Goal: Transaction & Acquisition: Book appointment/travel/reservation

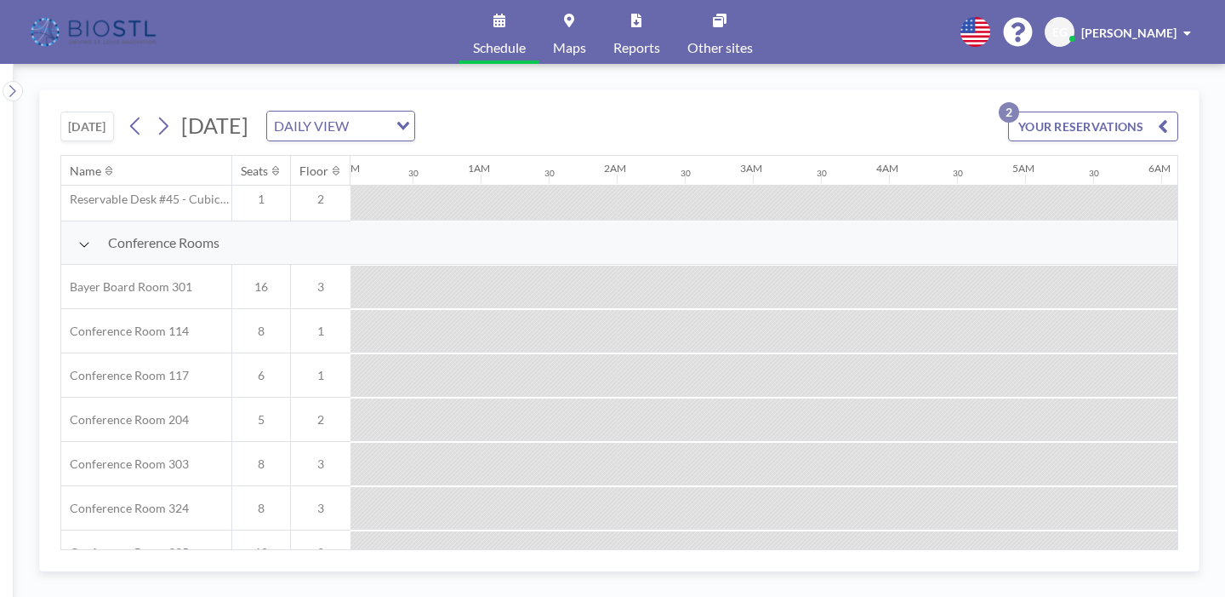
scroll to position [499, 6]
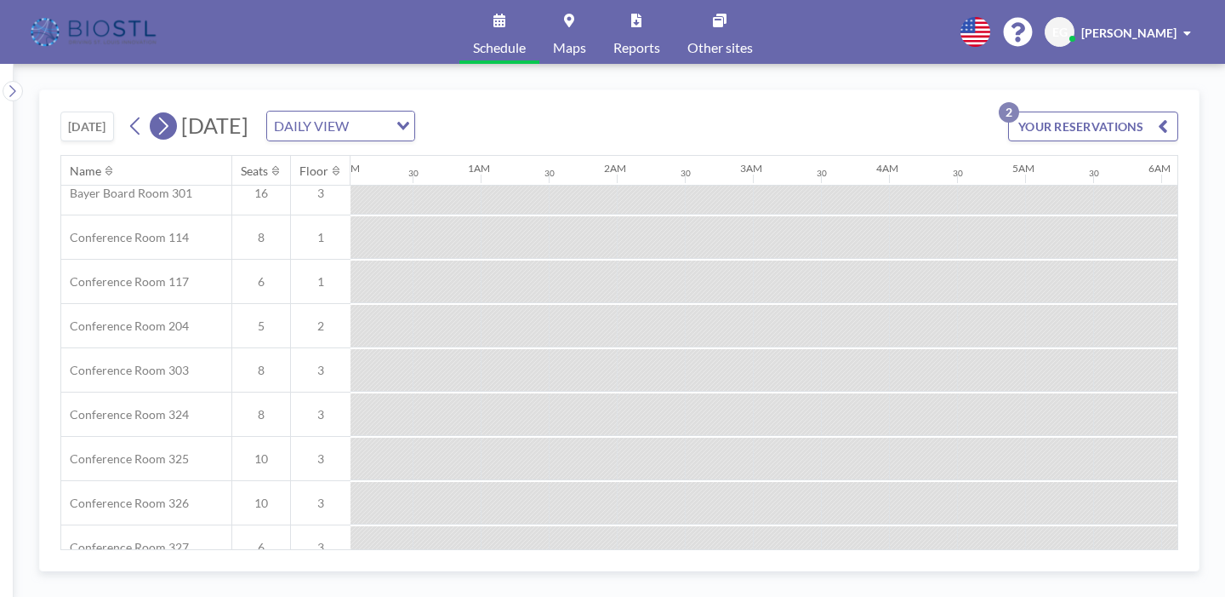
click at [159, 117] on icon at bounding box center [163, 126] width 9 height 18
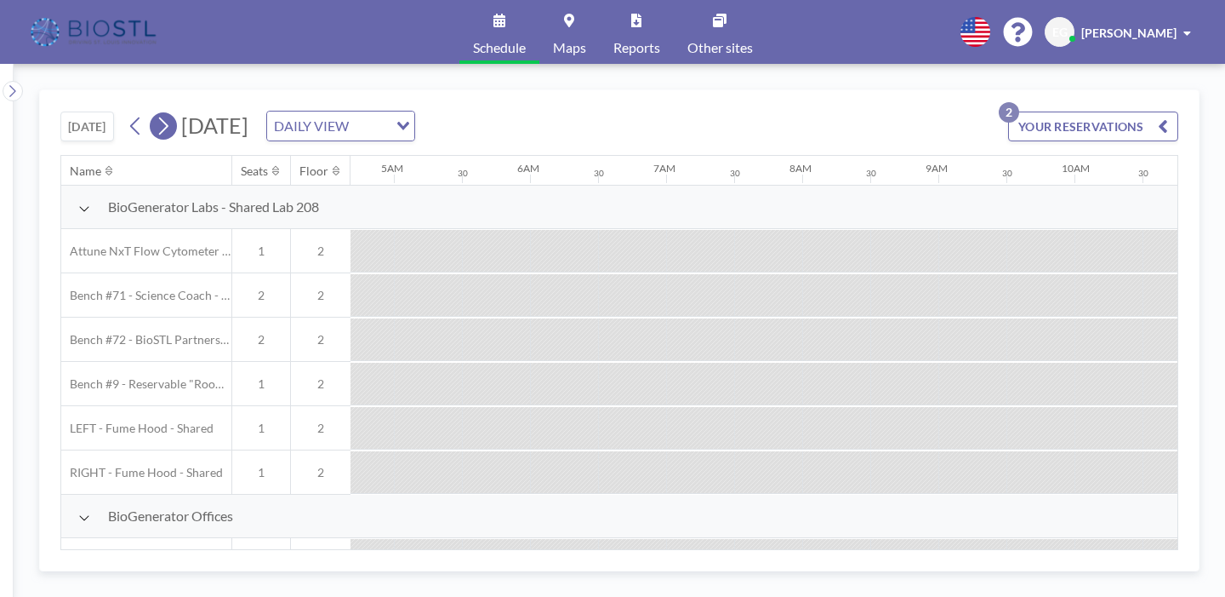
scroll to position [0, 830]
click at [159, 117] on icon at bounding box center [163, 126] width 9 height 18
click at [155, 113] on icon at bounding box center [163, 126] width 16 height 26
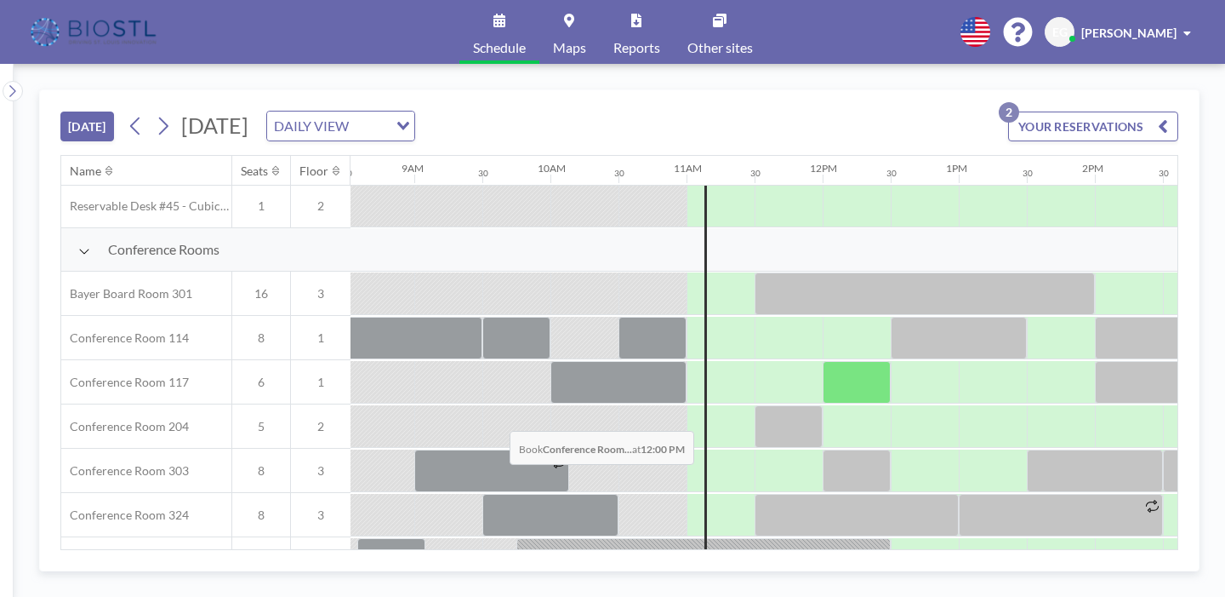
scroll to position [401, 1162]
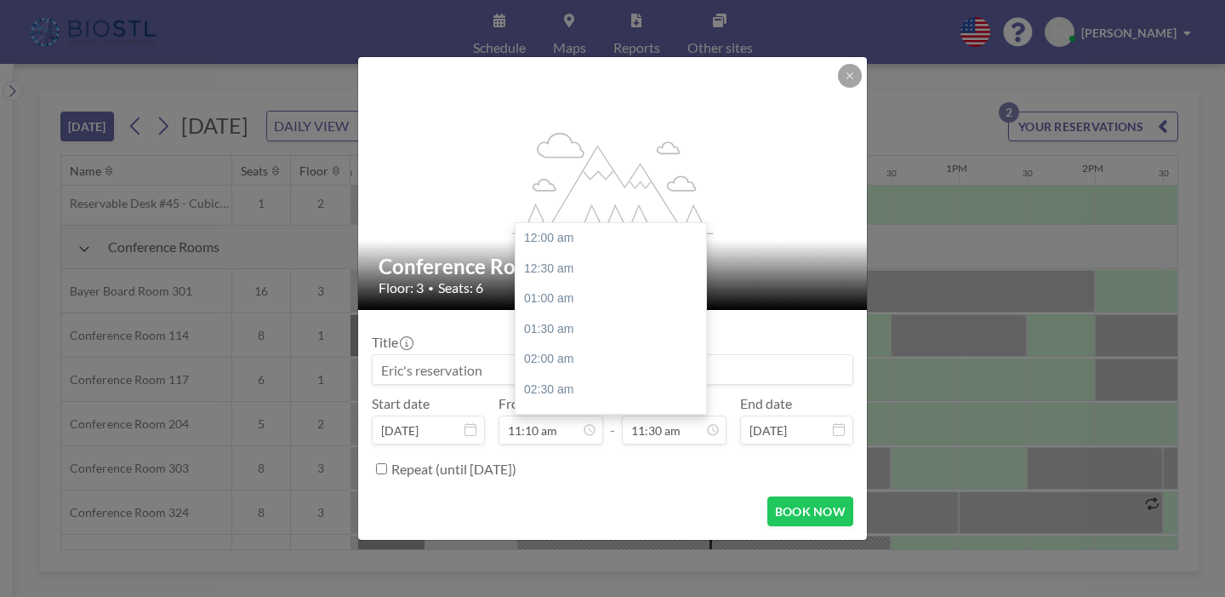
scroll to position [625, 0]
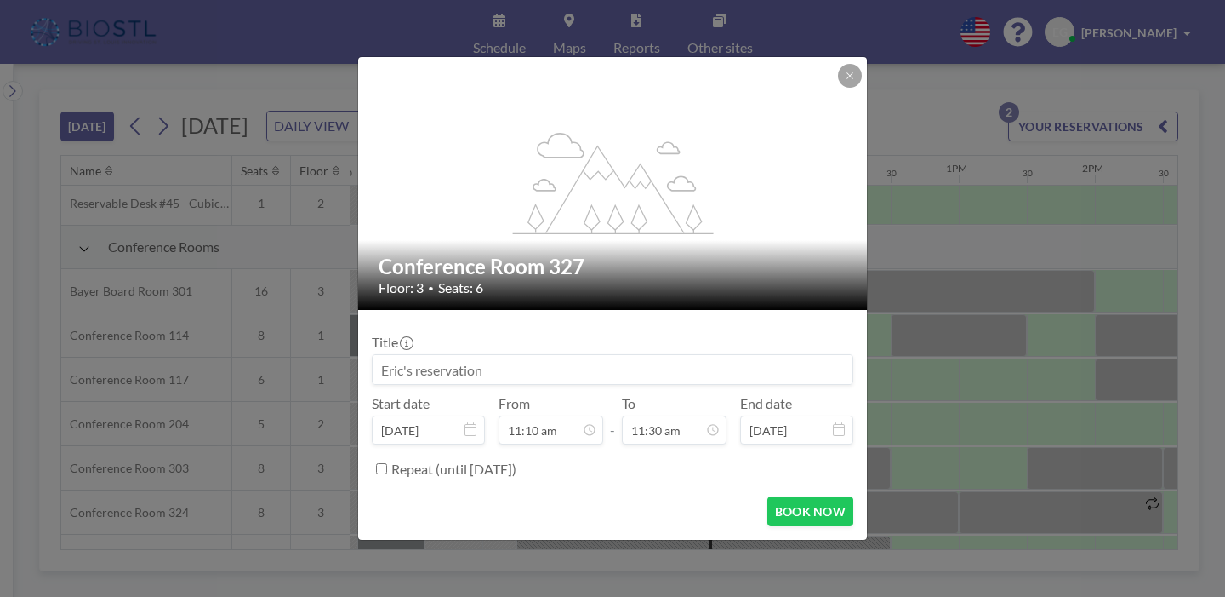
click at [912, 349] on div "flex-grow: 1.2; Conference Room 327 Floor: 3 • Seats: 6 Title Start date [DATE]…" at bounding box center [612, 298] width 1225 height 597
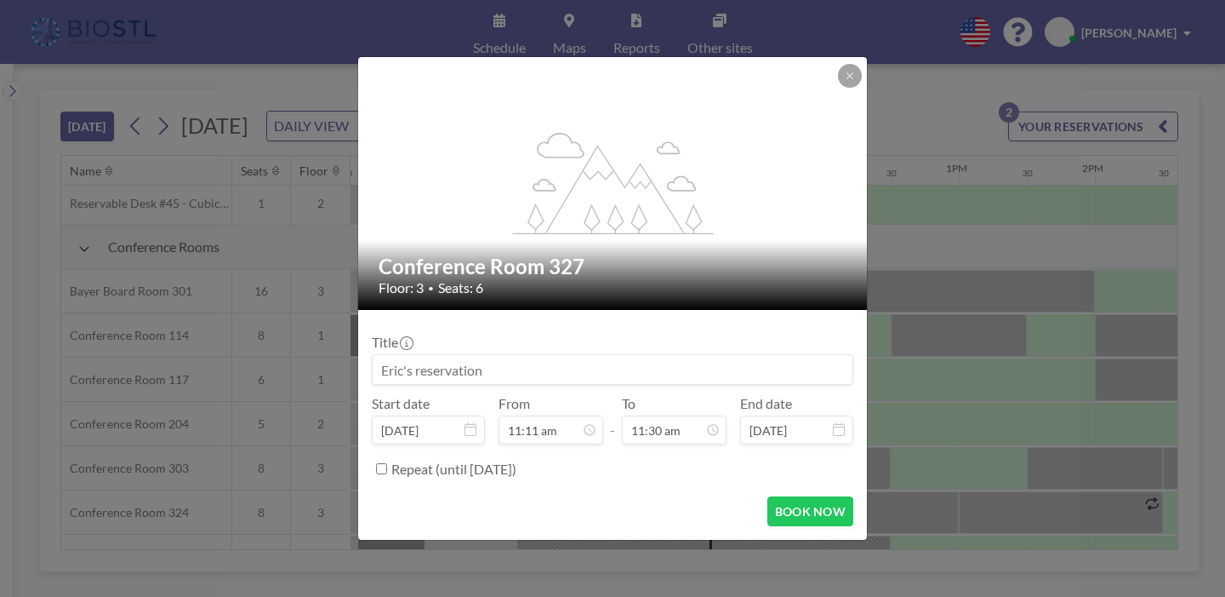
click at [1188, 266] on div "flex-grow: 1.2; Conference Room 327 Floor: 3 • Seats: 6 Title Start date [DATE]…" at bounding box center [612, 298] width 1225 height 597
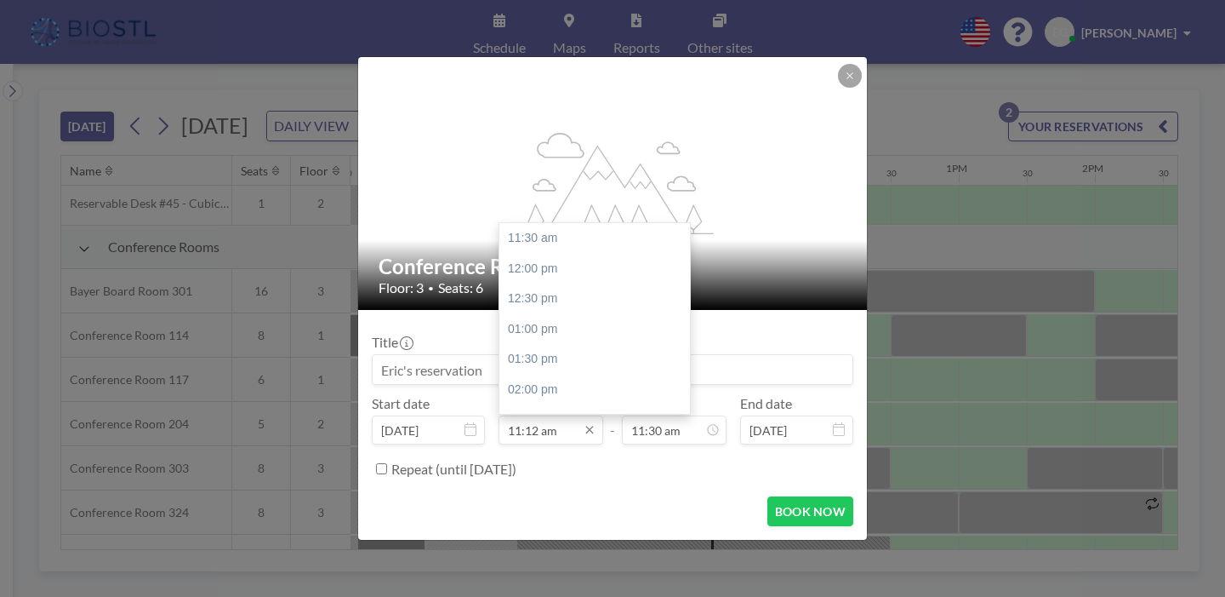
click at [552, 415] on input "11:12 am" at bounding box center [551, 429] width 105 height 29
type input "11:15 am"
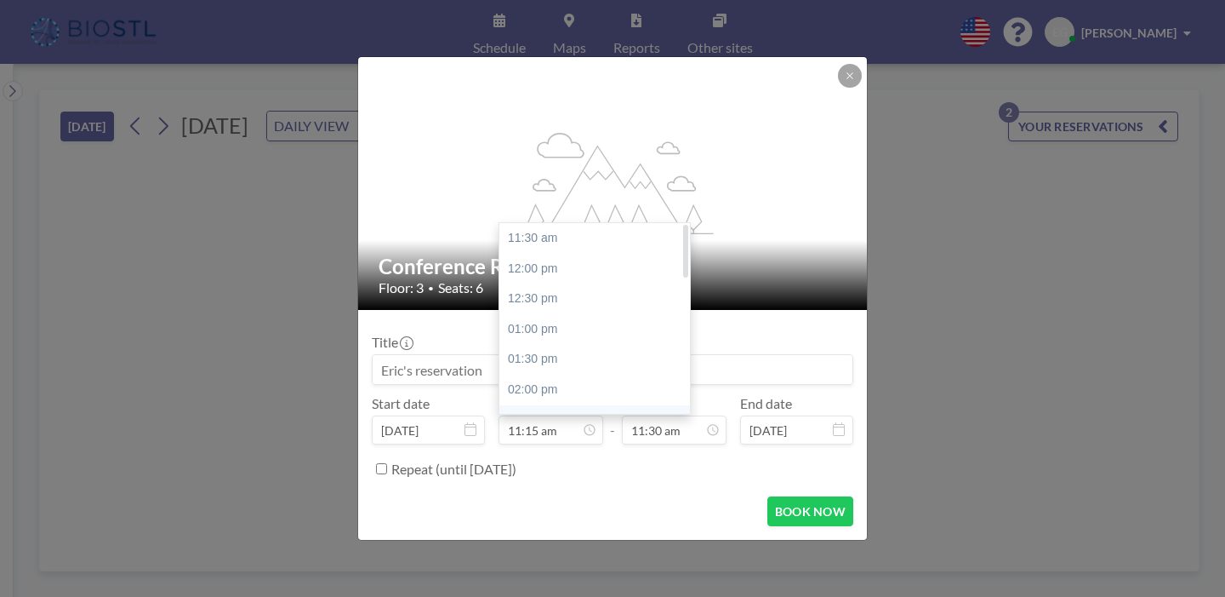
click at [601, 374] on div "Title Start date [DATE] From 11:15 am 11:30 am 12:00 pm 12:30 pm 01:00 pm 01:30…" at bounding box center [613, 402] width 482 height 159
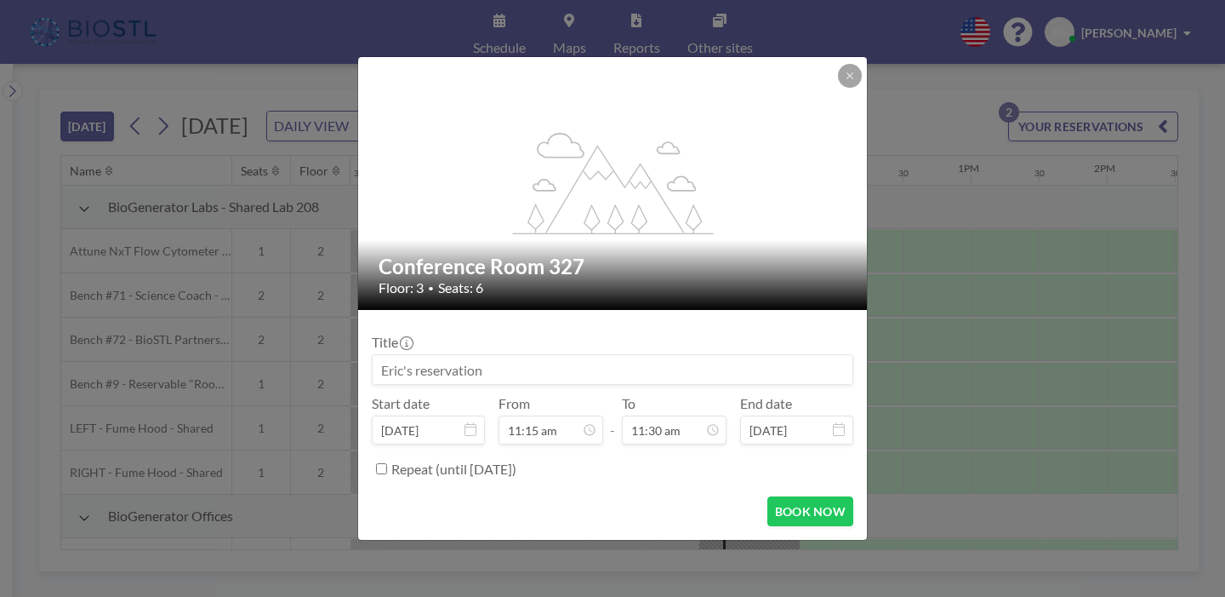
scroll to position [0, 1162]
click at [589, 355] on input at bounding box center [613, 369] width 480 height 29
type input "[PERSON_NAME]"
click at [772, 496] on button "BOOK NOW" at bounding box center [811, 511] width 86 height 30
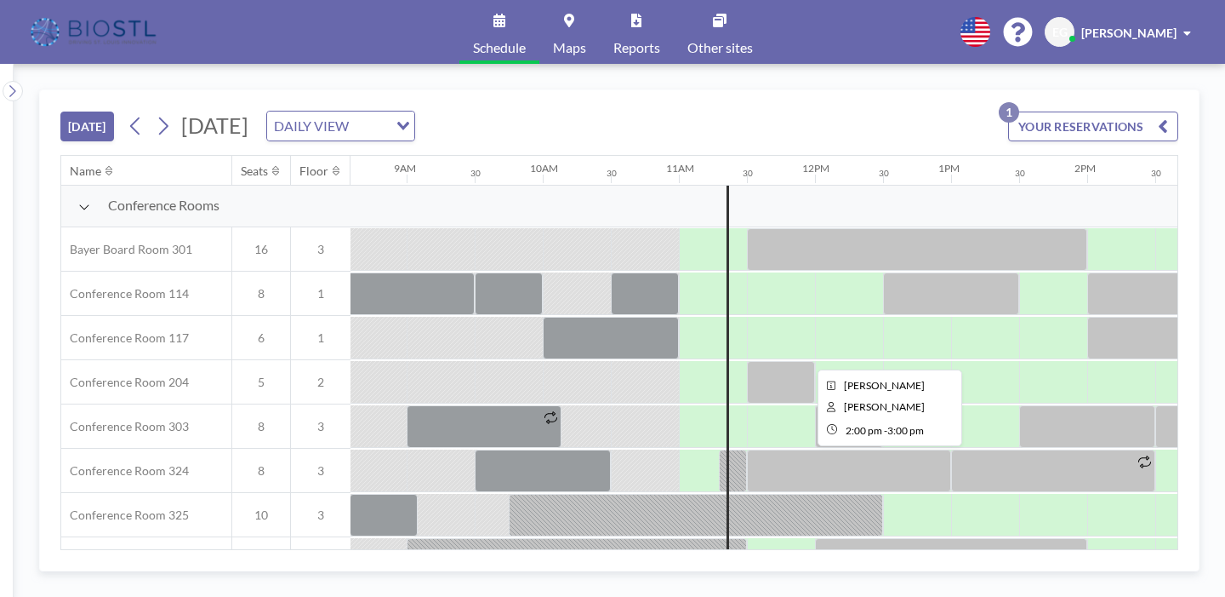
scroll to position [448, 1169]
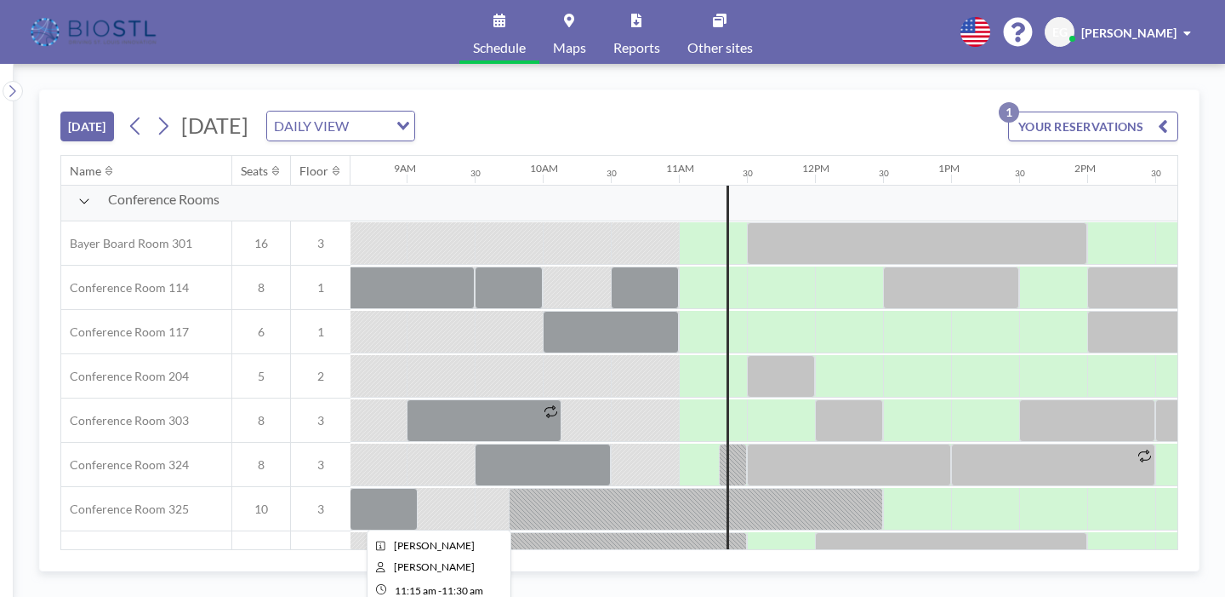
click at [713, 576] on div at bounding box center [730, 597] width 34 height 43
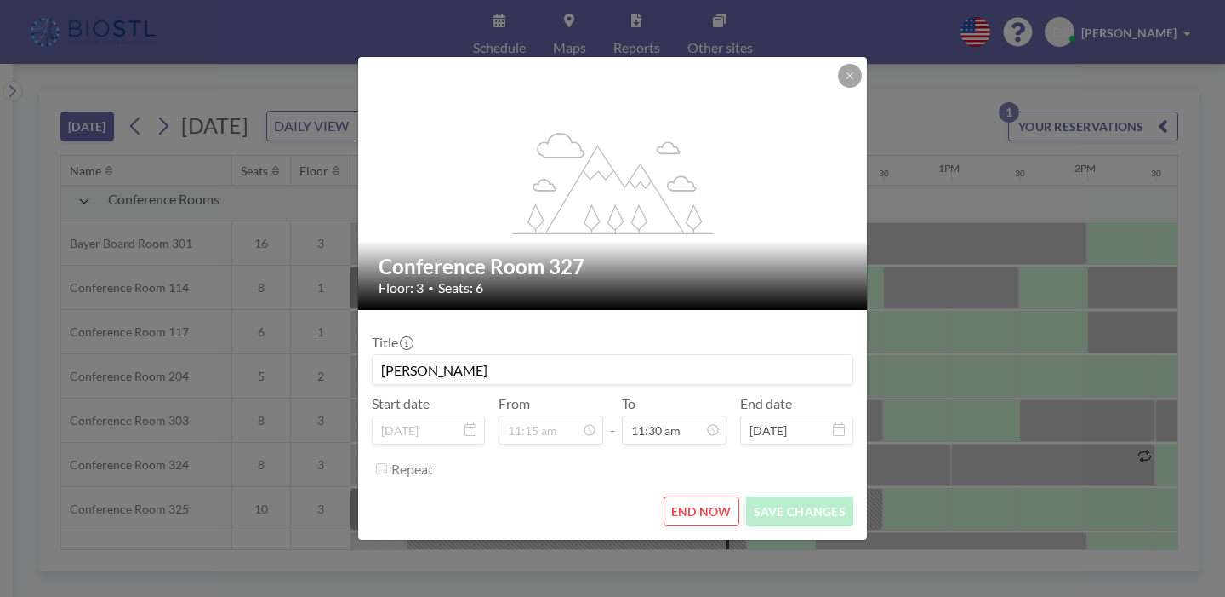
click at [377, 399] on div "flex-grow: 1.2; Conference Room 327 Floor: 3 • Seats: 6 Title [PERSON_NAME] Sta…" at bounding box center [612, 298] width 1225 height 597
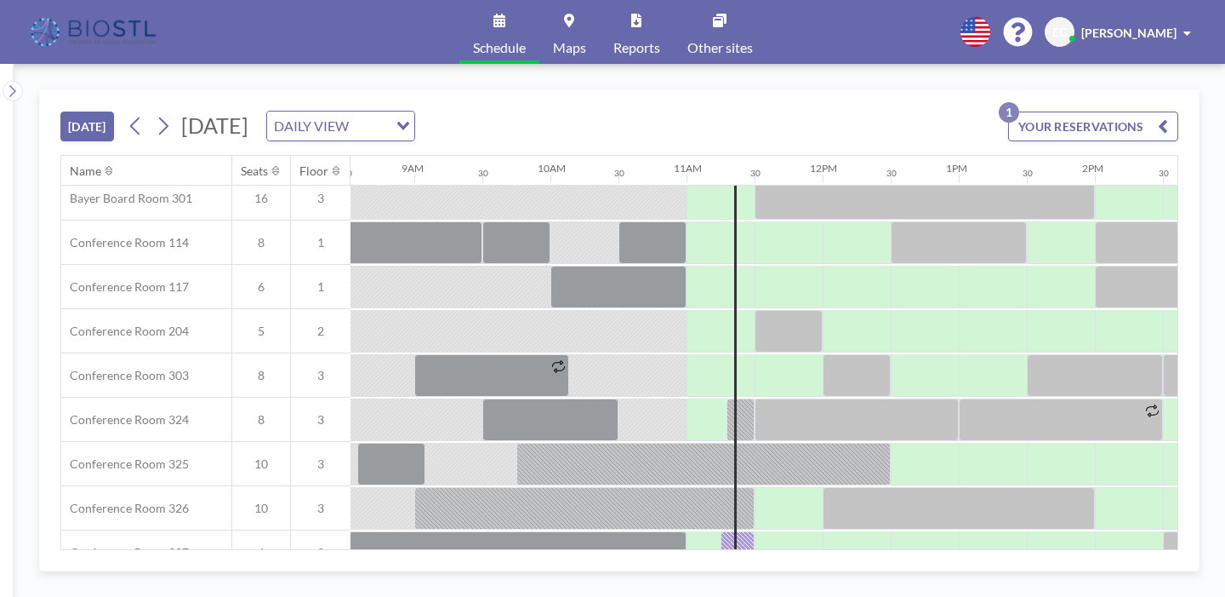
scroll to position [498, 1162]
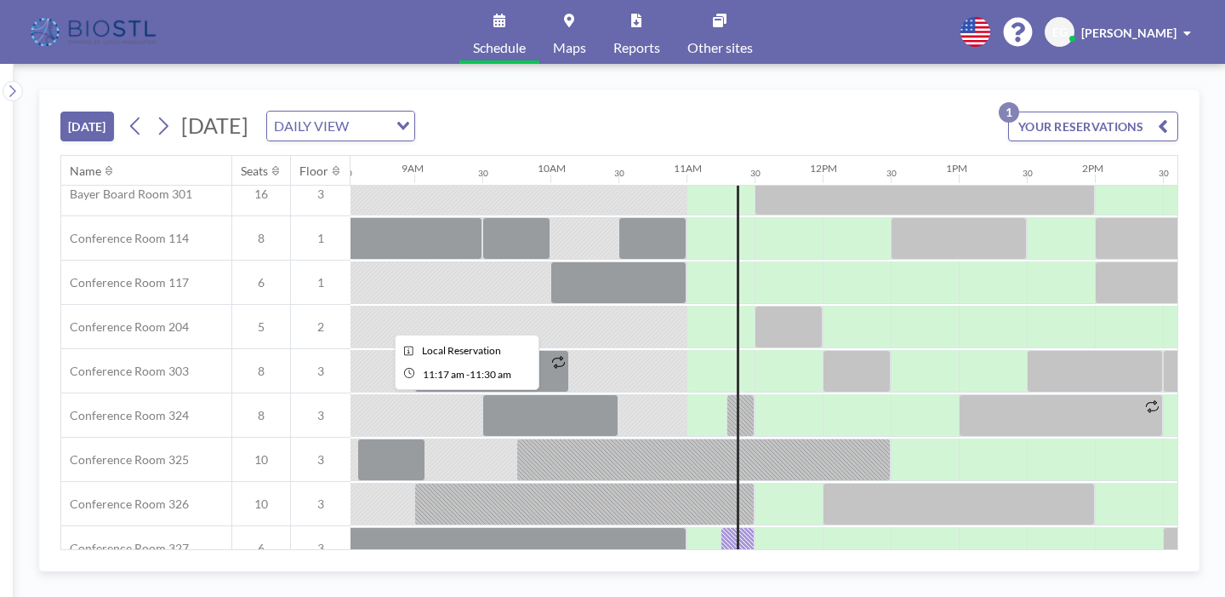
click at [727, 394] on div at bounding box center [741, 415] width 28 height 43
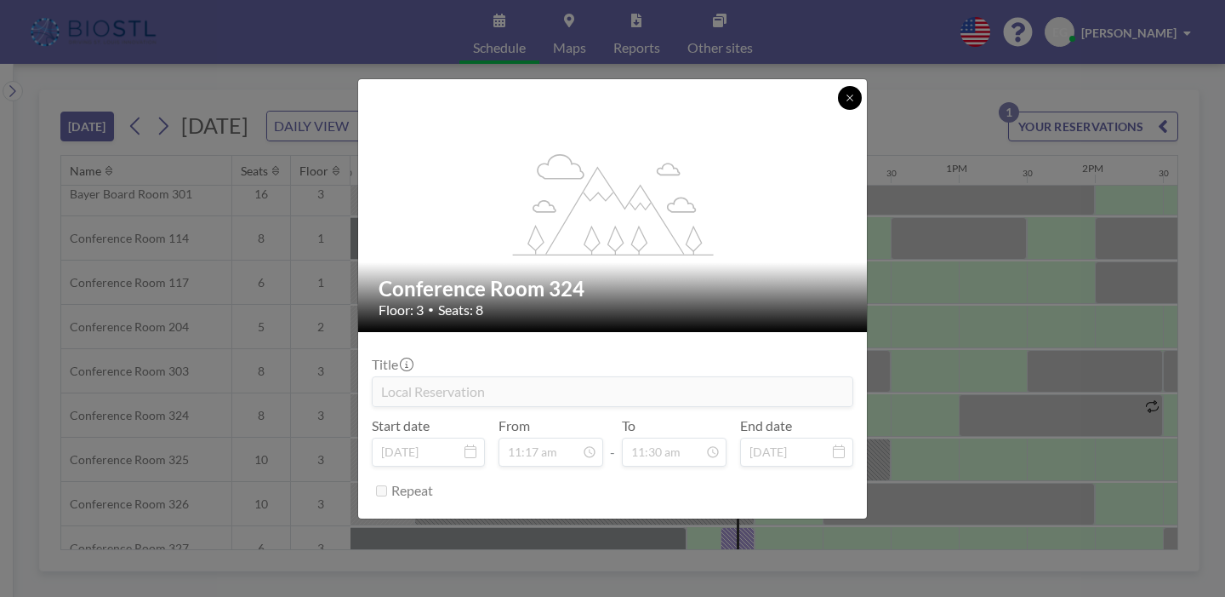
click at [845, 103] on icon at bounding box center [850, 98] width 10 height 10
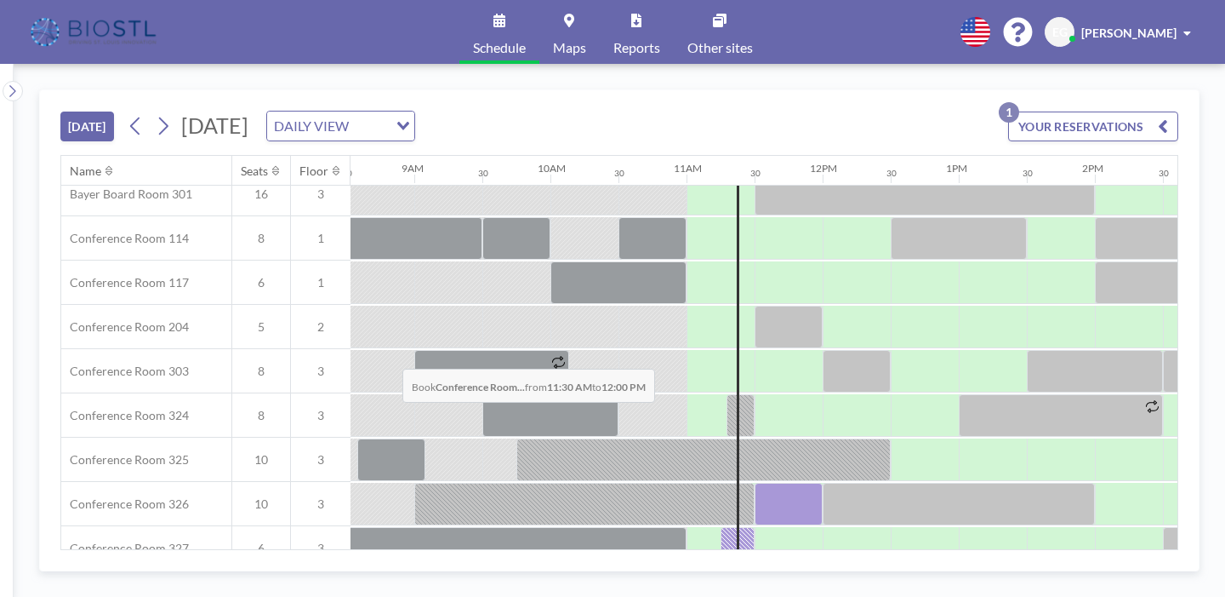
click at [755, 483] on div at bounding box center [789, 504] width 68 height 43
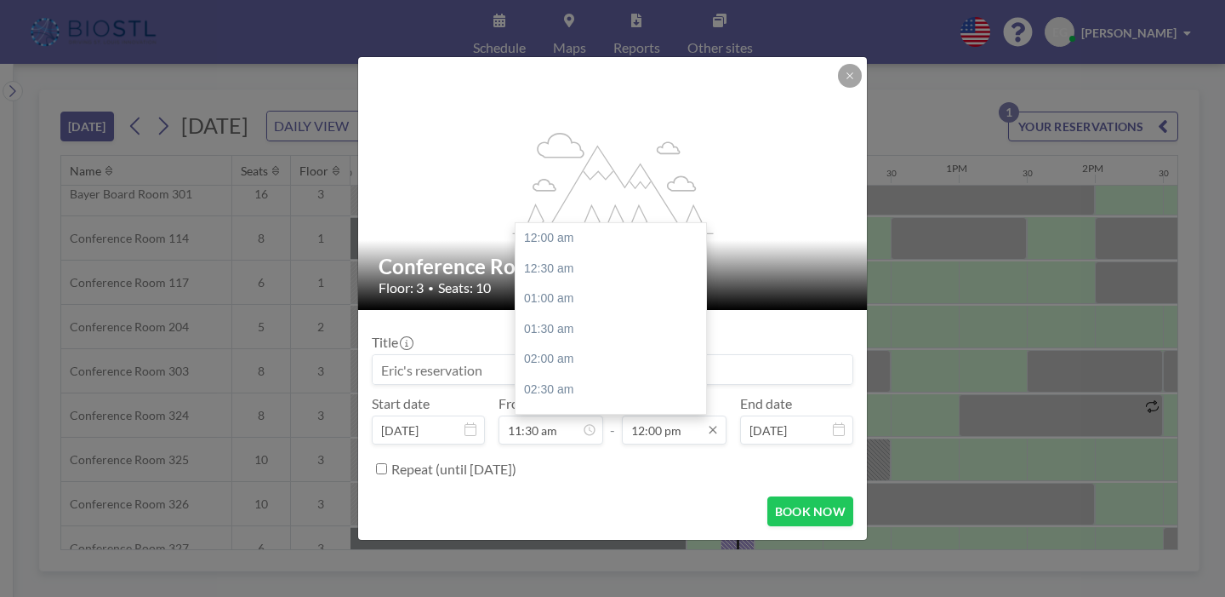
scroll to position [652, 0]
click at [627, 480] on div "03:00 pm" at bounding box center [611, 495] width 191 height 31
type input "03:00 pm"
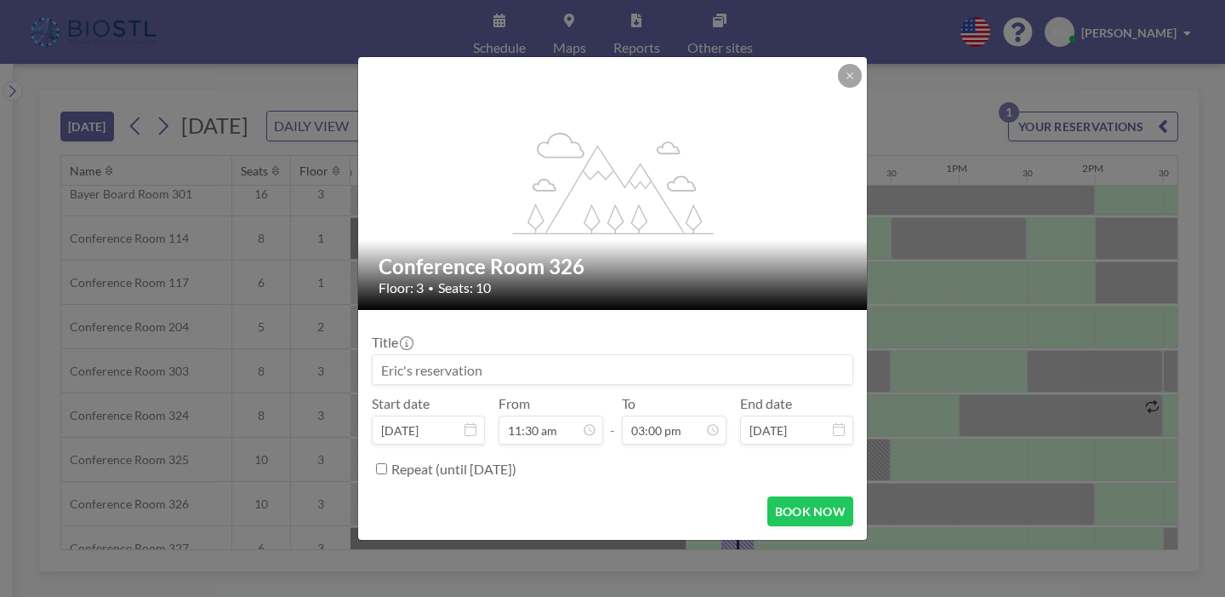
scroll to position [0, 0]
click at [517, 357] on input at bounding box center [613, 369] width 480 height 29
type input "NEURO360"
click at [768, 496] on button "BOOK NOW" at bounding box center [811, 511] width 86 height 30
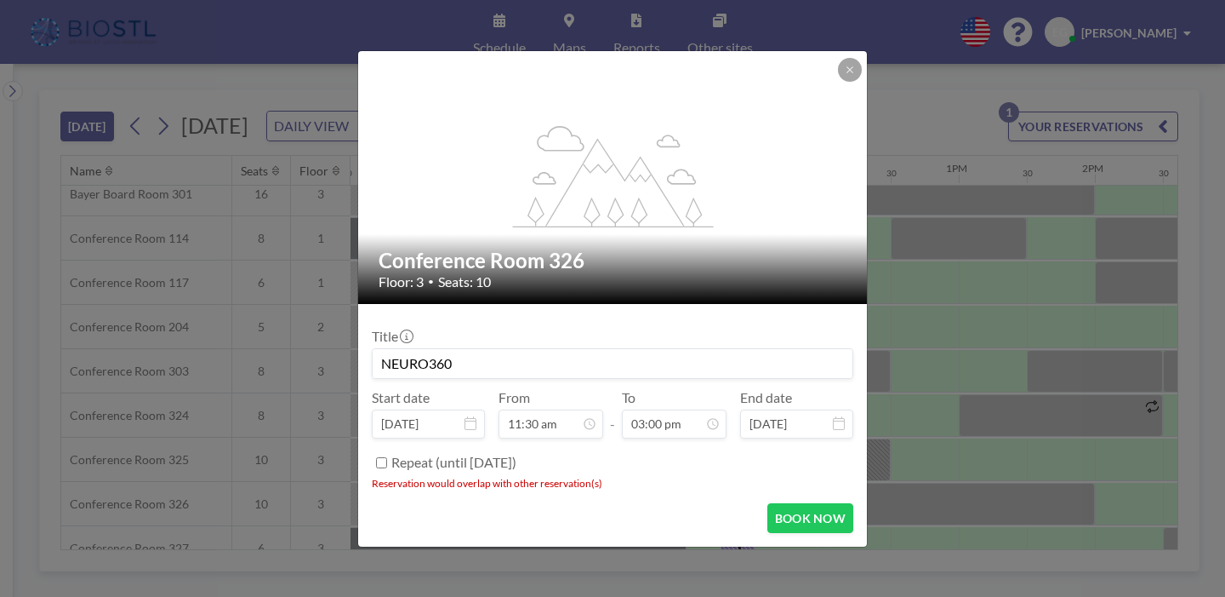
drag, startPoint x: 722, startPoint y: 111, endPoint x: 532, endPoint y: 162, distance: 196.5
click at [532, 162] on div "flex-grow: 1.2;" at bounding box center [613, 177] width 511 height 253
click at [845, 75] on icon at bounding box center [850, 70] width 10 height 10
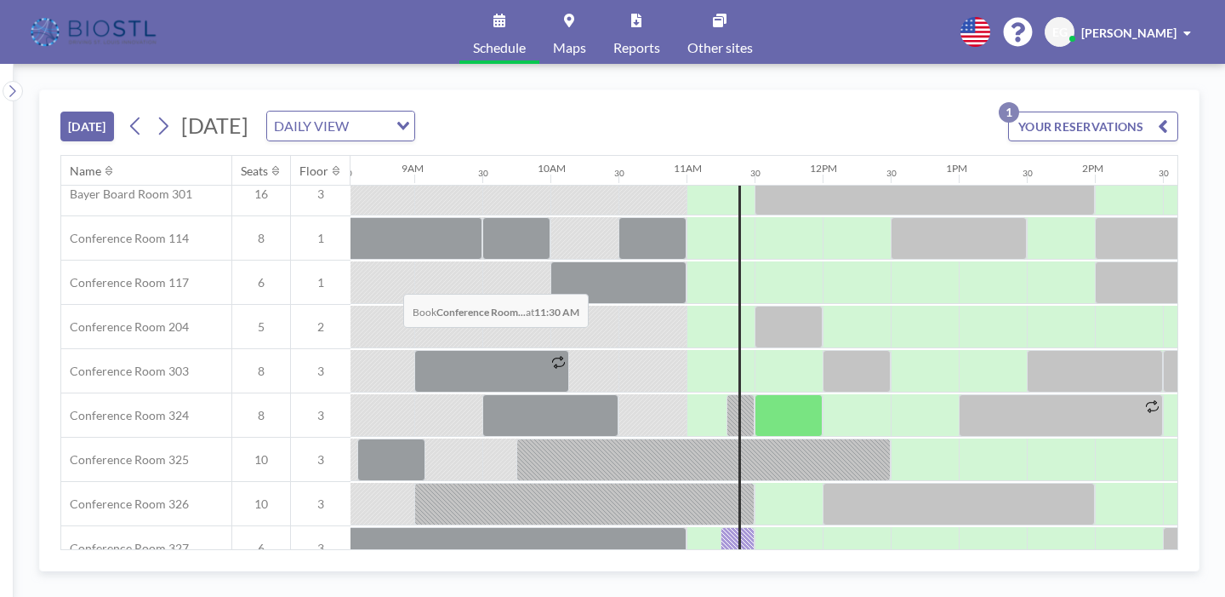
click at [755, 394] on div at bounding box center [789, 415] width 68 height 43
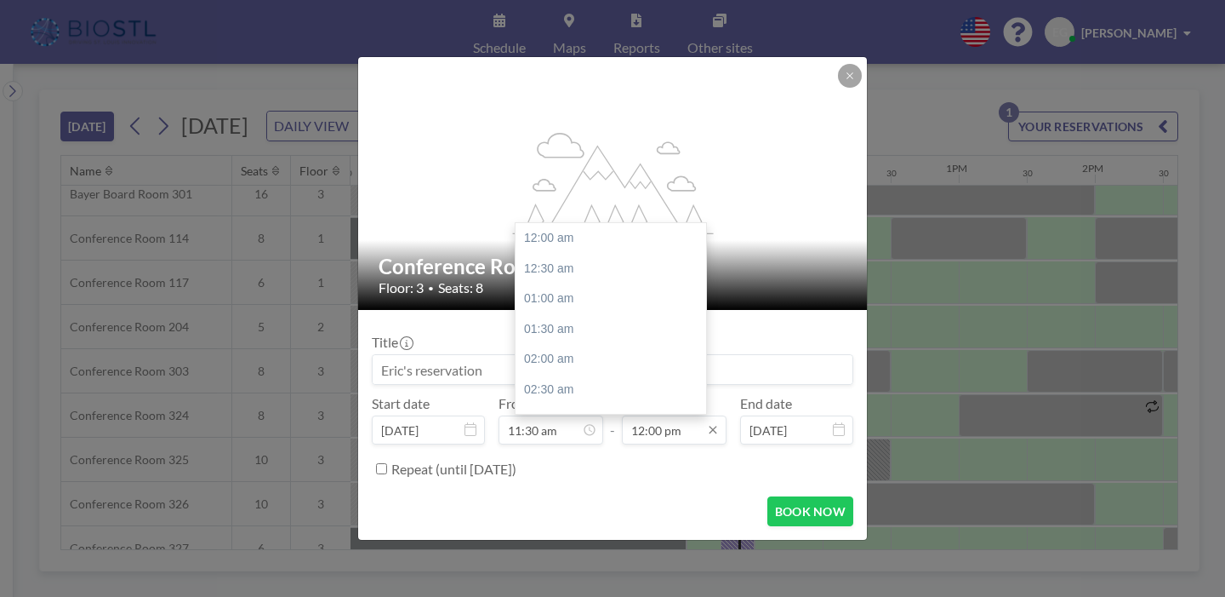
scroll to position [652, 0]
click at [604, 358] on div "01:00 pm" at bounding box center [611, 373] width 191 height 31
type input "01:00 pm"
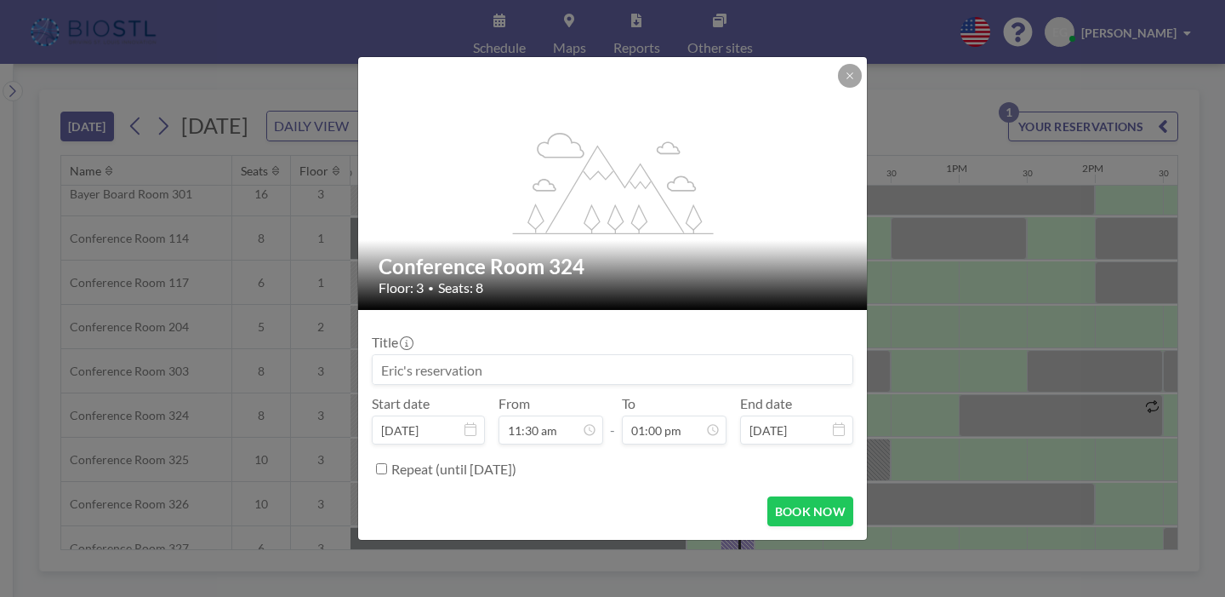
click at [517, 355] on input at bounding box center [613, 369] width 480 height 29
type input "NEURO360"
click at [768, 496] on button "BOOK NOW" at bounding box center [811, 511] width 86 height 30
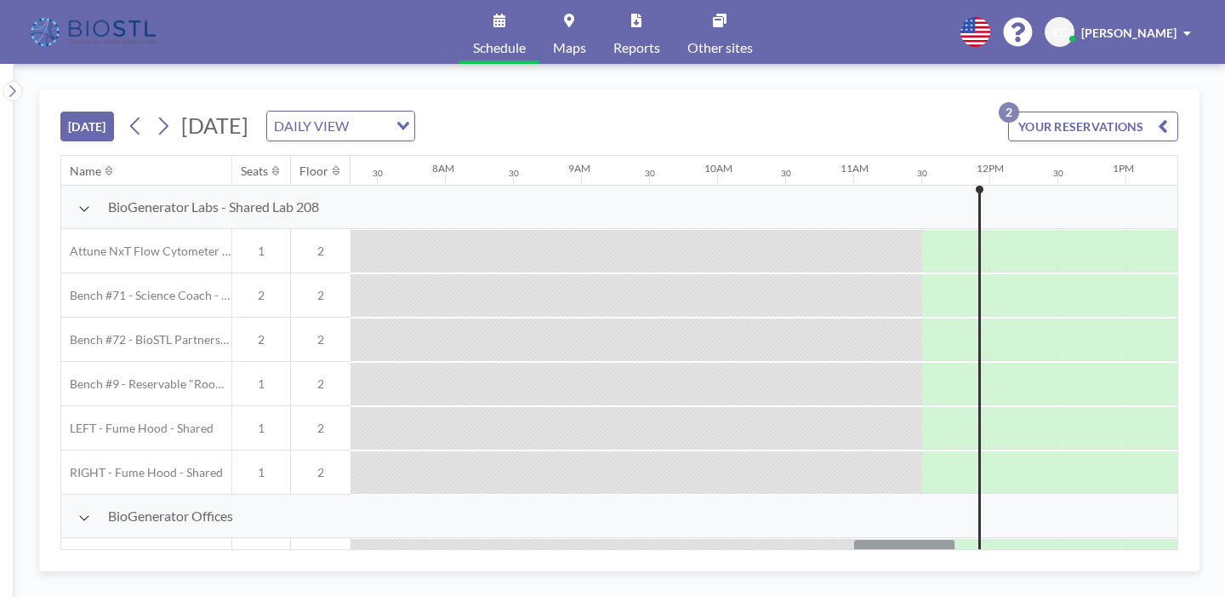
scroll to position [0, 1162]
